Goal: Task Accomplishment & Management: Complete application form

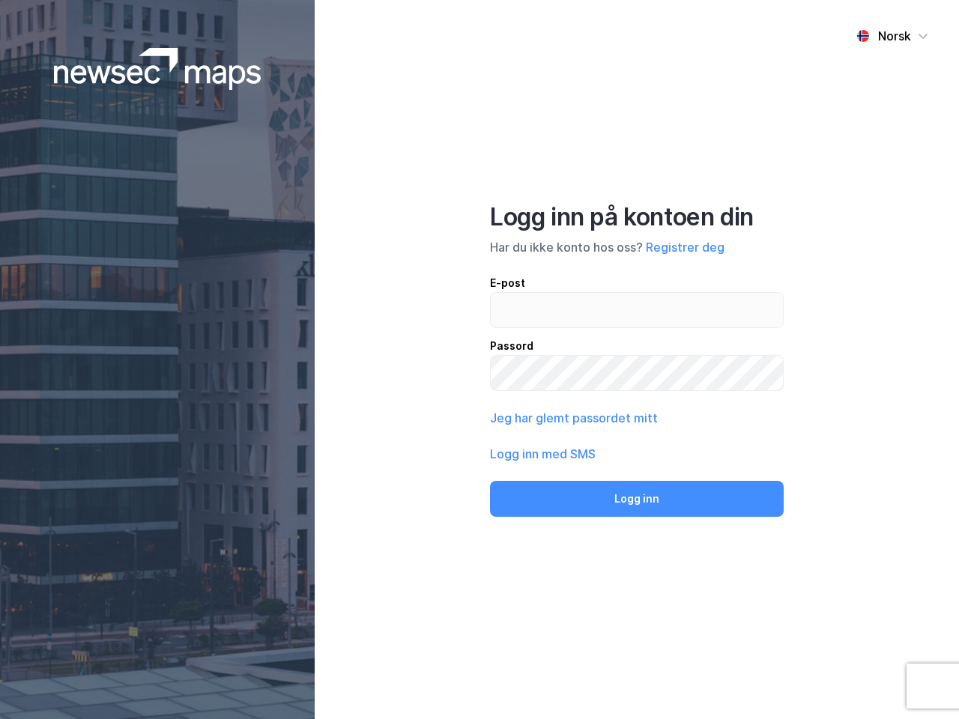
click at [479, 359] on div "Norsk Logg inn på kontoen din Har du ikke konto hos oss? Registrer deg E-post P…" at bounding box center [637, 359] width 644 height 719
click at [157, 69] on img at bounding box center [157, 69] width 207 height 42
click at [892, 36] on div "Norsk" at bounding box center [894, 36] width 33 height 18
click at [684, 247] on button "Registrer deg" at bounding box center [685, 247] width 79 height 18
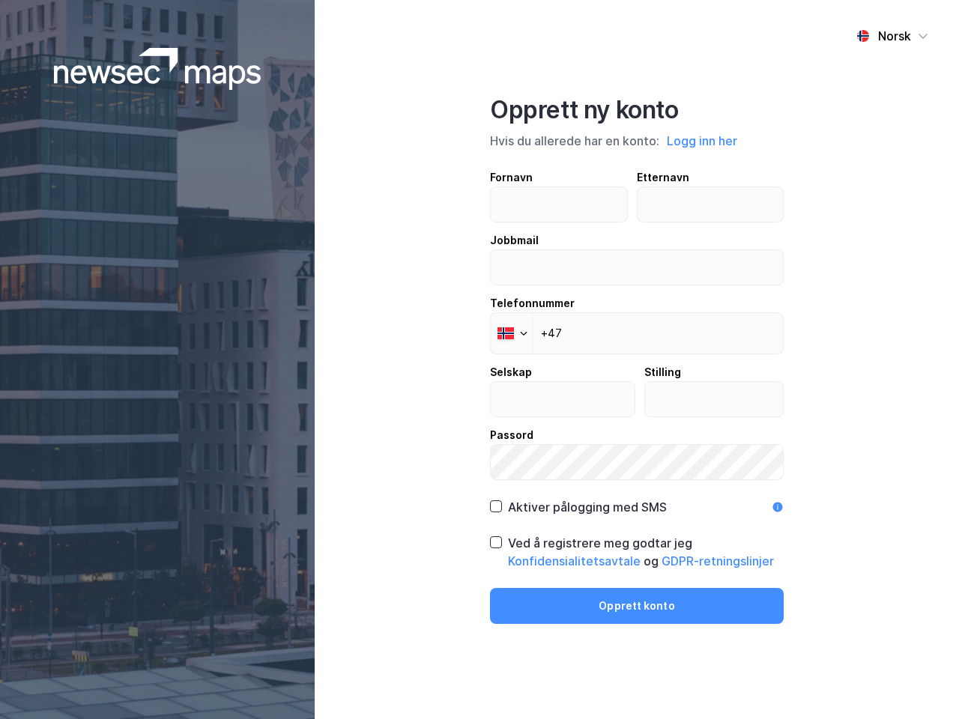
click at [572, 418] on div "Fornavn Etternavn Jobbmail Telefonnummer Phone +47 Selskap Stilling Passord" at bounding box center [637, 324] width 294 height 312
click at [637, 499] on div "Opprett ny konto Hvis du allerede har en konto: Logg inn her Fornavn Etternavn …" at bounding box center [637, 359] width 294 height 529
